Goal: Task Accomplishment & Management: Manage account settings

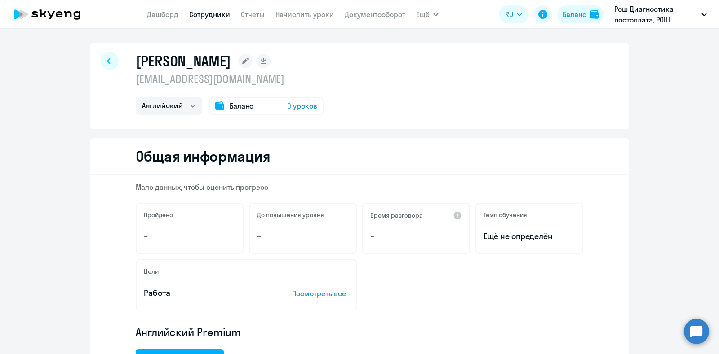
select select "english"
click at [301, 103] on span "0 уроков" at bounding box center [302, 106] width 30 height 11
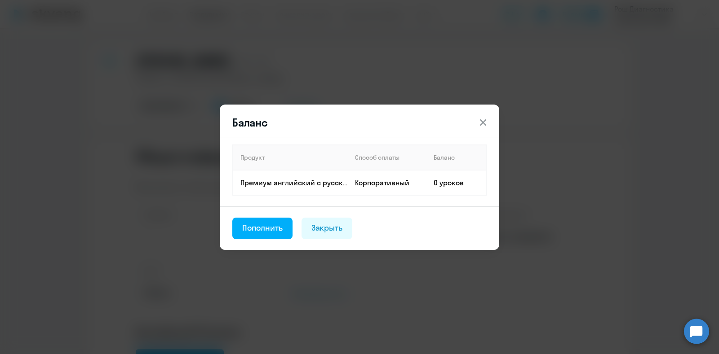
click at [482, 126] on icon at bounding box center [482, 122] width 11 height 11
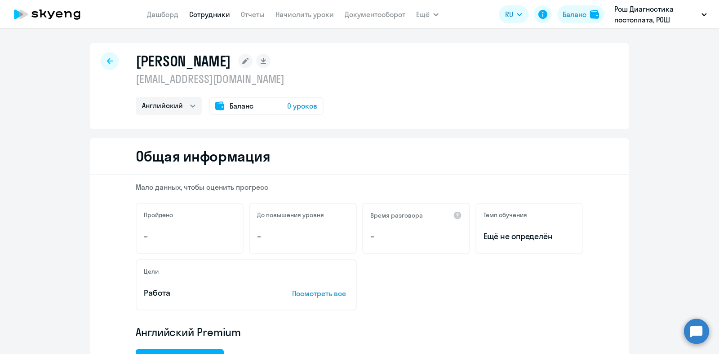
click at [102, 62] on div at bounding box center [110, 61] width 18 height 18
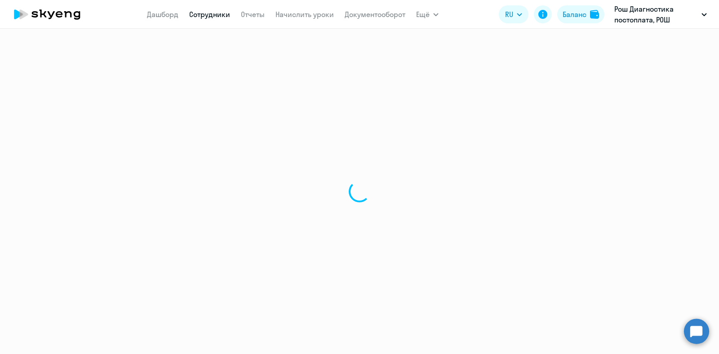
select select "30"
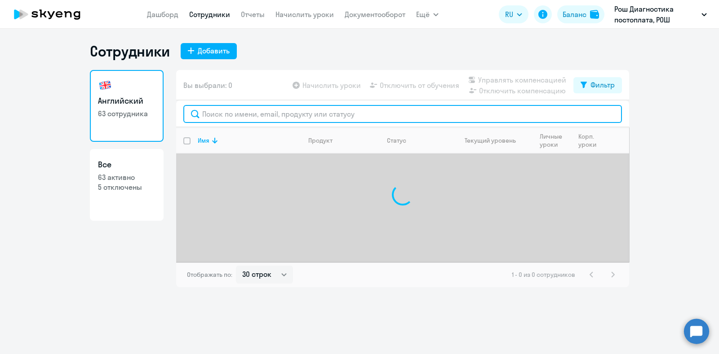
click at [353, 118] on input "text" at bounding box center [402, 114] width 438 height 18
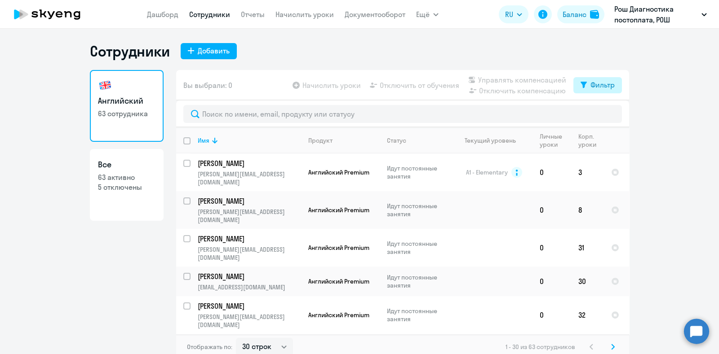
click at [598, 89] on div "Фильтр" at bounding box center [602, 84] width 24 height 11
click at [601, 115] on span at bounding box center [602, 114] width 15 height 9
click at [595, 114] on input "checkbox" at bounding box center [594, 114] width 0 height 0
checkbox input "true"
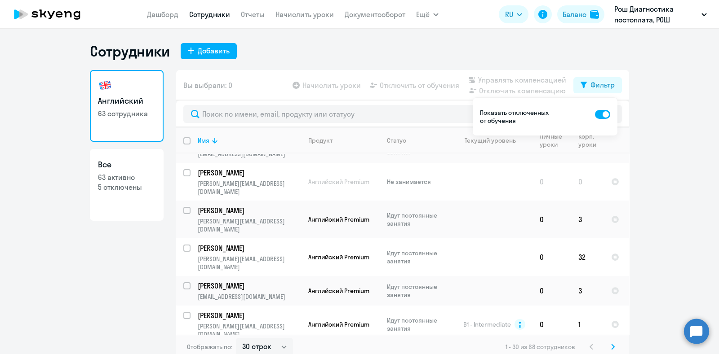
scroll to position [224, 0]
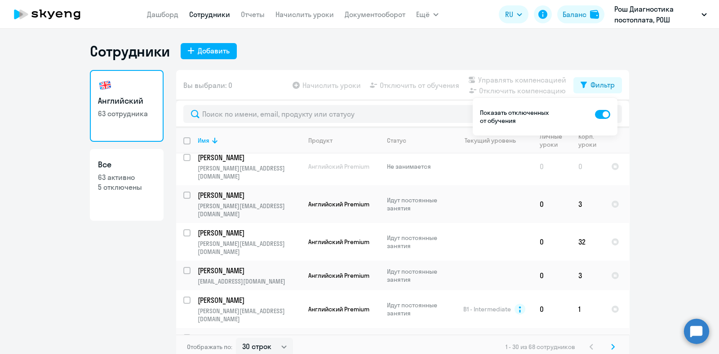
click at [660, 102] on ng-component "Сотрудники Добавить Английский 63 сотрудника Все 63 активно 5 отключены Вы выбр…" at bounding box center [359, 201] width 719 height 318
click at [478, 46] on div "Сотрудники Добавить" at bounding box center [359, 51] width 539 height 18
click at [343, 57] on div "Сотрудники Добавить" at bounding box center [359, 51] width 539 height 18
click at [649, 104] on ng-component "Сотрудники Добавить Английский 63 сотрудника Все 63 активно 5 отключены Вы выбр…" at bounding box center [359, 201] width 719 height 318
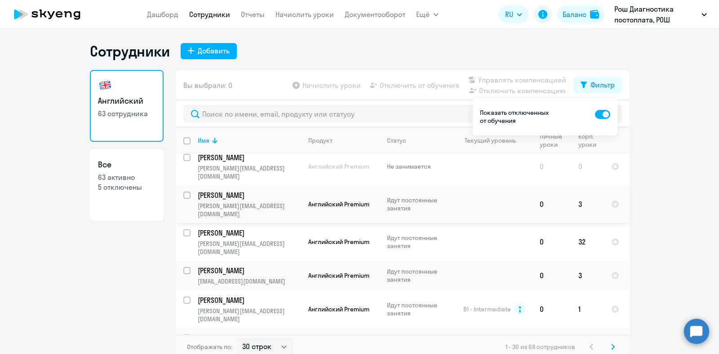
click at [190, 185] on td "[PERSON_NAME] [PERSON_NAME][EMAIL_ADDRESS][DOMAIN_NAME]" at bounding box center [245, 204] width 110 height 38
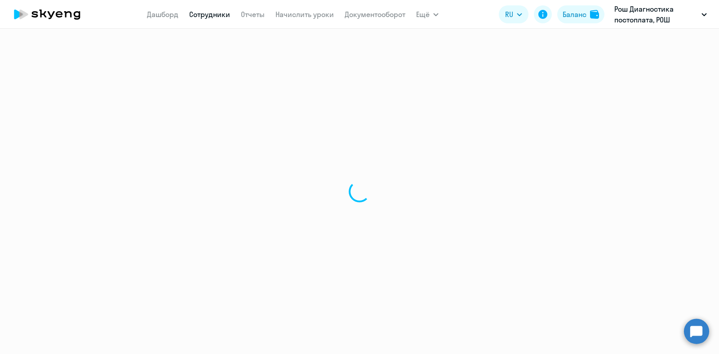
select select "english"
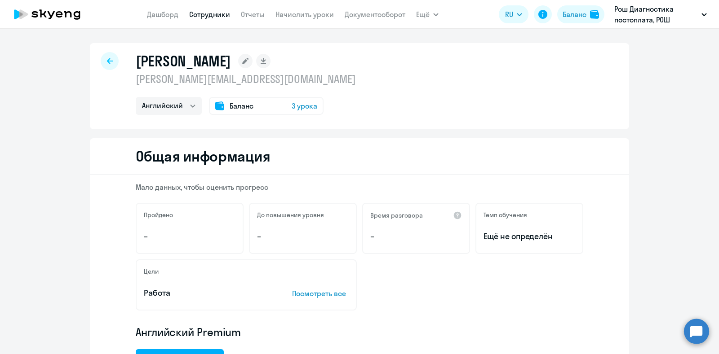
click at [108, 65] on div at bounding box center [110, 61] width 18 height 18
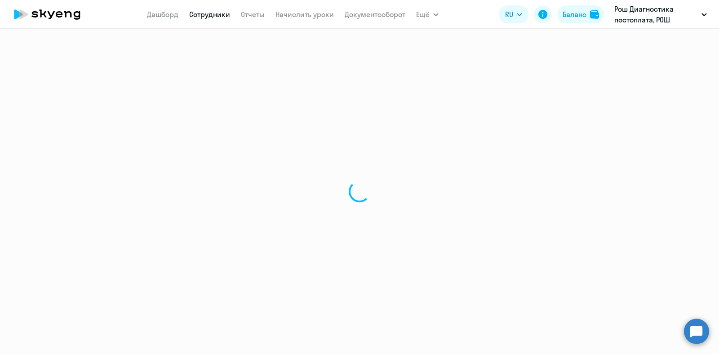
select select "30"
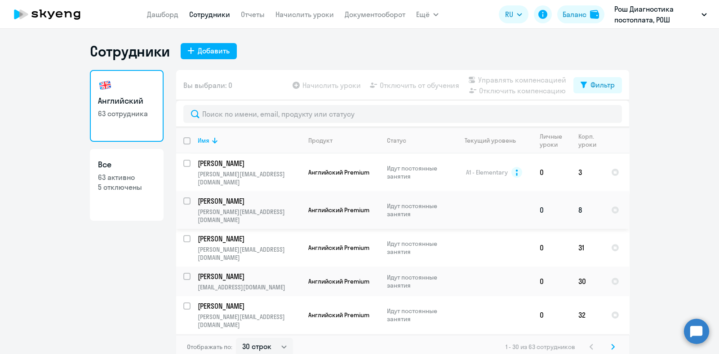
click at [183, 198] on input "select row 41603471" at bounding box center [192, 207] width 18 height 18
checkbox input "true"
click at [491, 82] on span "Управлять компенсацией" at bounding box center [522, 80] width 88 height 11
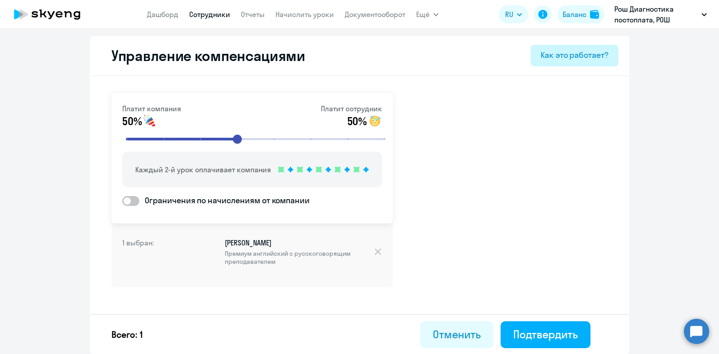
click at [560, 57] on div "Как это работает?" at bounding box center [574, 55] width 68 height 12
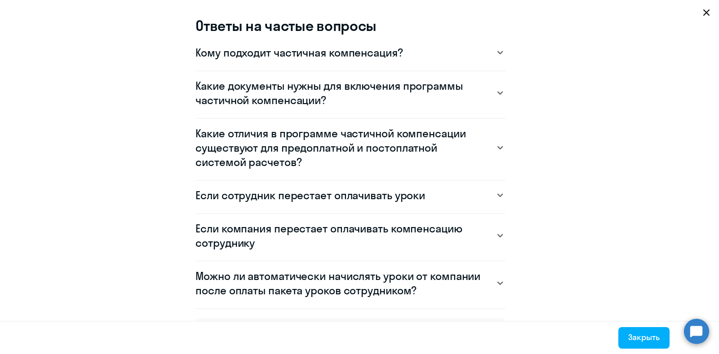
scroll to position [842, 0]
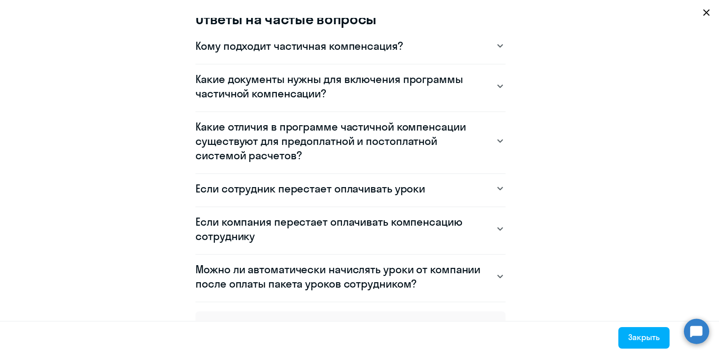
click at [498, 141] on icon at bounding box center [500, 141] width 5 height 3
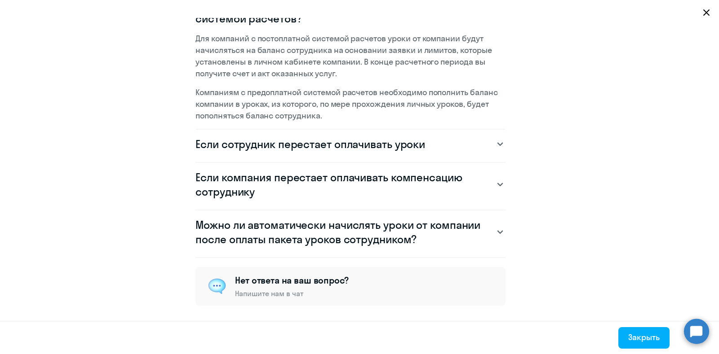
scroll to position [991, 0]
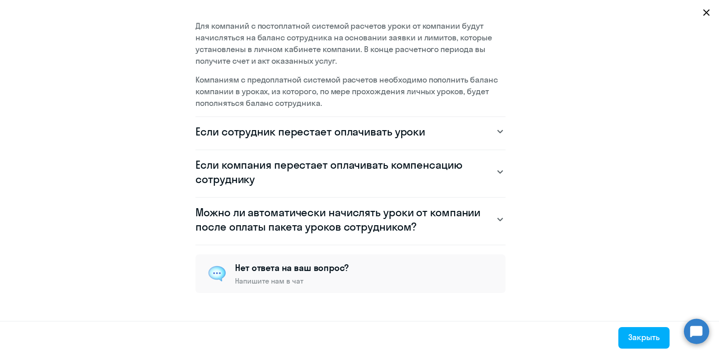
click at [490, 136] on div "Если сотрудник перестает оплачивать уроки" at bounding box center [350, 131] width 310 height 14
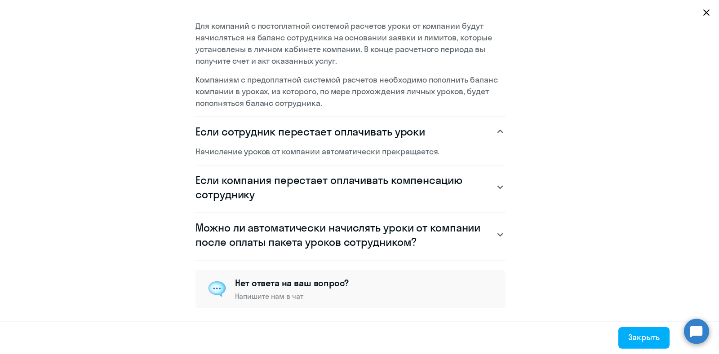
click at [495, 184] on svg-icon at bounding box center [500, 187] width 11 height 11
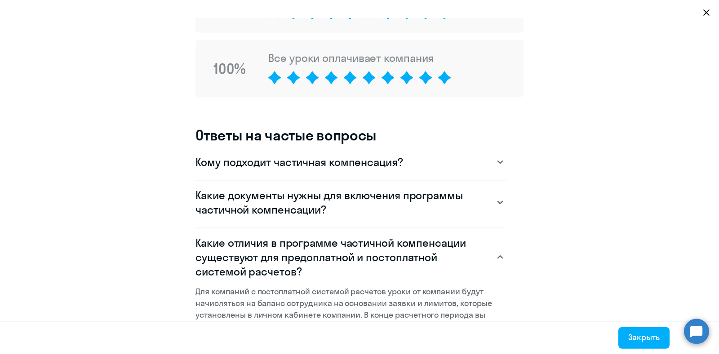
scroll to position [842, 0]
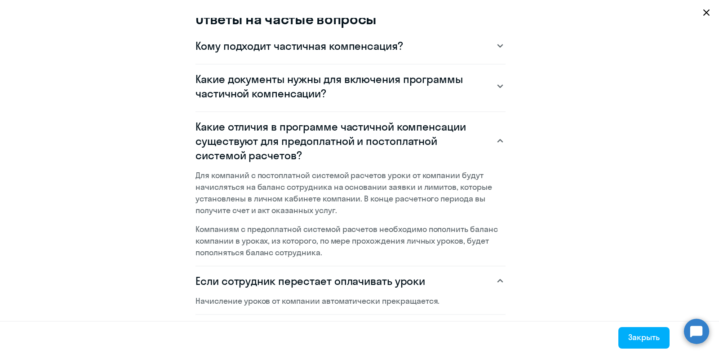
click at [495, 142] on svg-icon at bounding box center [500, 141] width 11 height 11
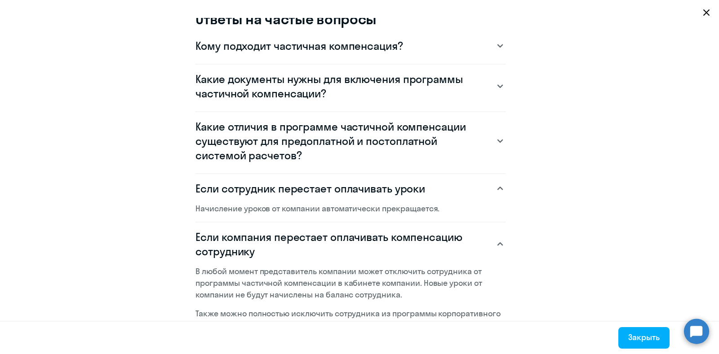
click at [497, 46] on icon at bounding box center [500, 46] width 6 height 4
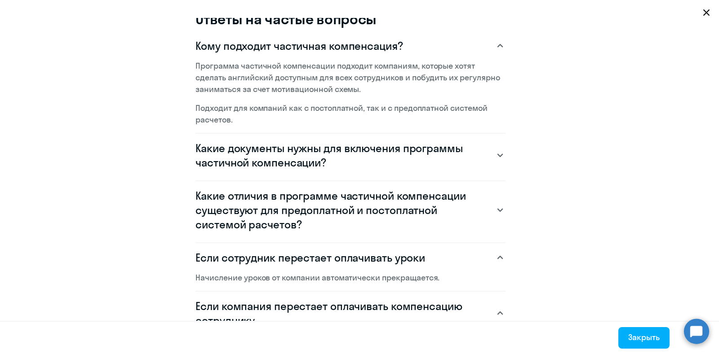
click at [488, 155] on div "Какие документы нужны для включения программы частичной компенсации?" at bounding box center [350, 155] width 310 height 29
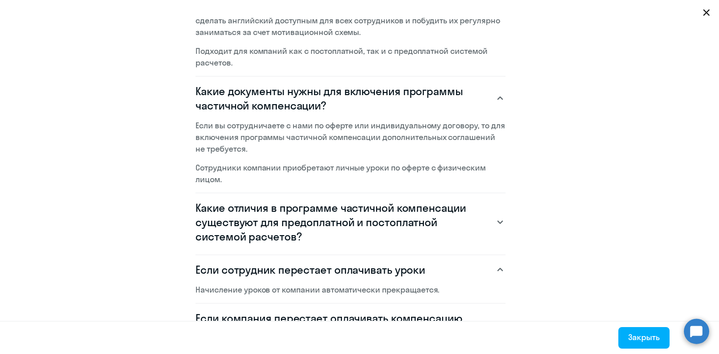
scroll to position [954, 0]
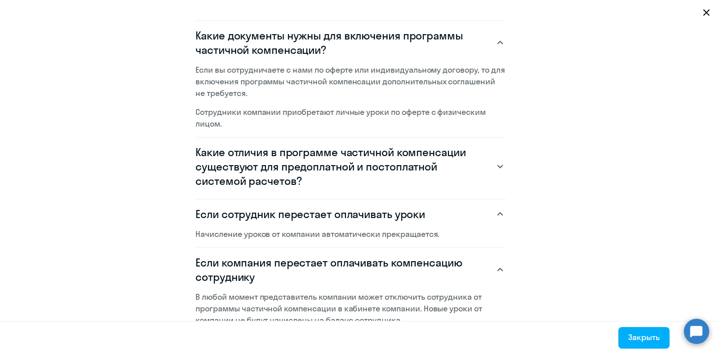
click at [502, 169] on app-co-financing-faq-list-item "Какие отличия в программе частичной компенсации существуют для предоплатной и п…" at bounding box center [359, 169] width 328 height 62
click at [498, 165] on icon at bounding box center [500, 166] width 5 height 3
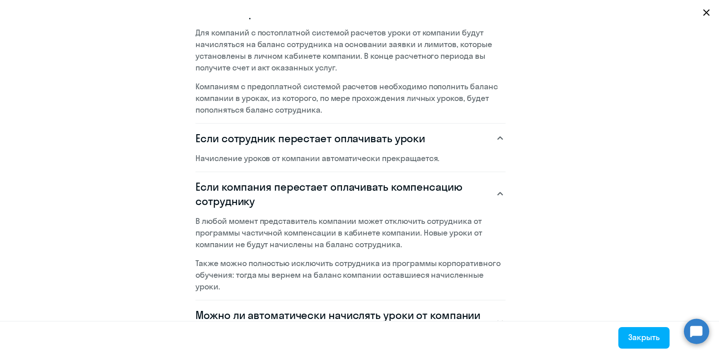
scroll to position [1225, 0]
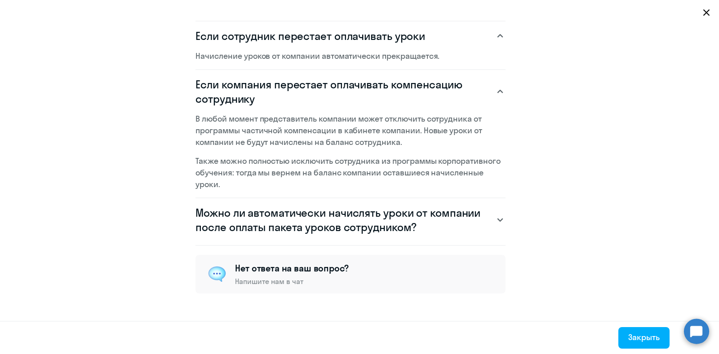
click at [495, 216] on svg-icon at bounding box center [500, 220] width 11 height 11
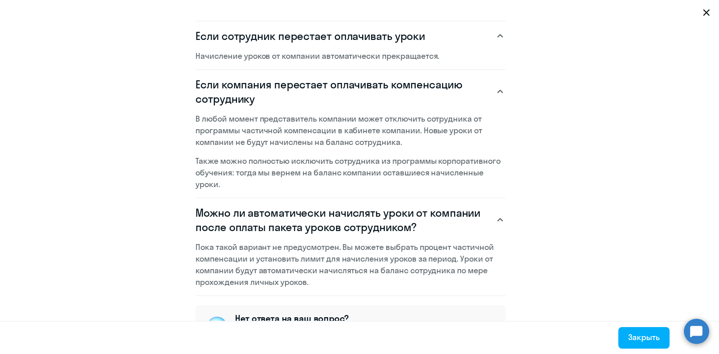
scroll to position [1276, 0]
